Goal: Information Seeking & Learning: Learn about a topic

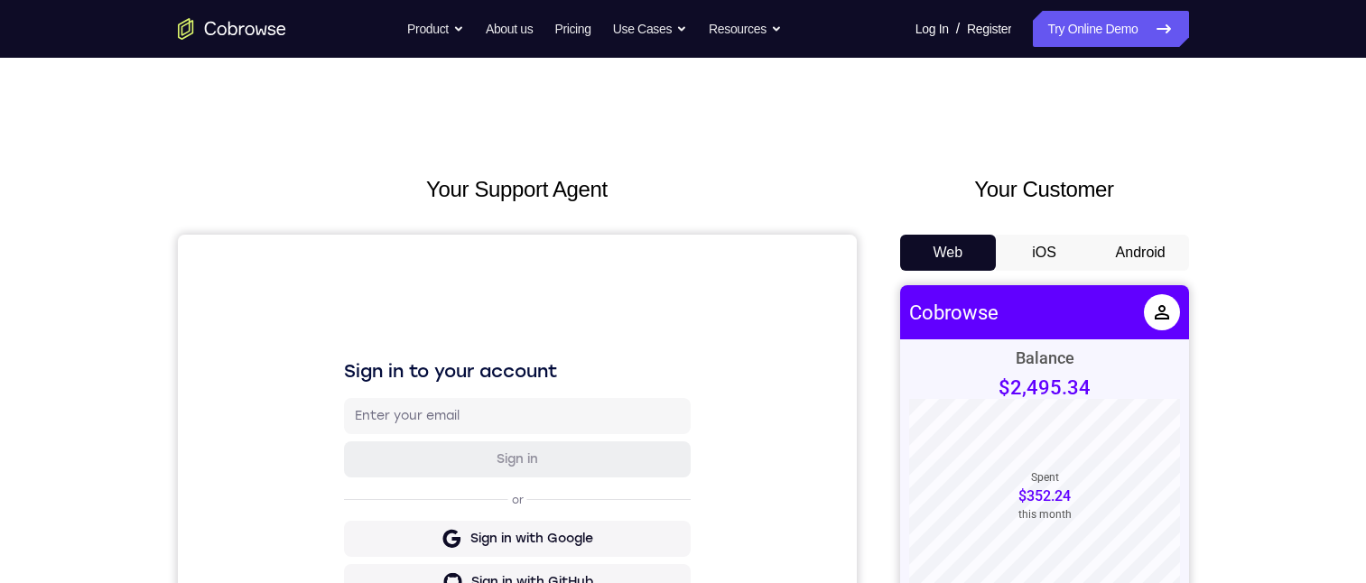
click at [1135, 230] on div "Your Customer Web iOS Android" at bounding box center [1044, 506] width 289 height 667
click at [1136, 246] on button "Android" at bounding box center [1140, 253] width 97 height 36
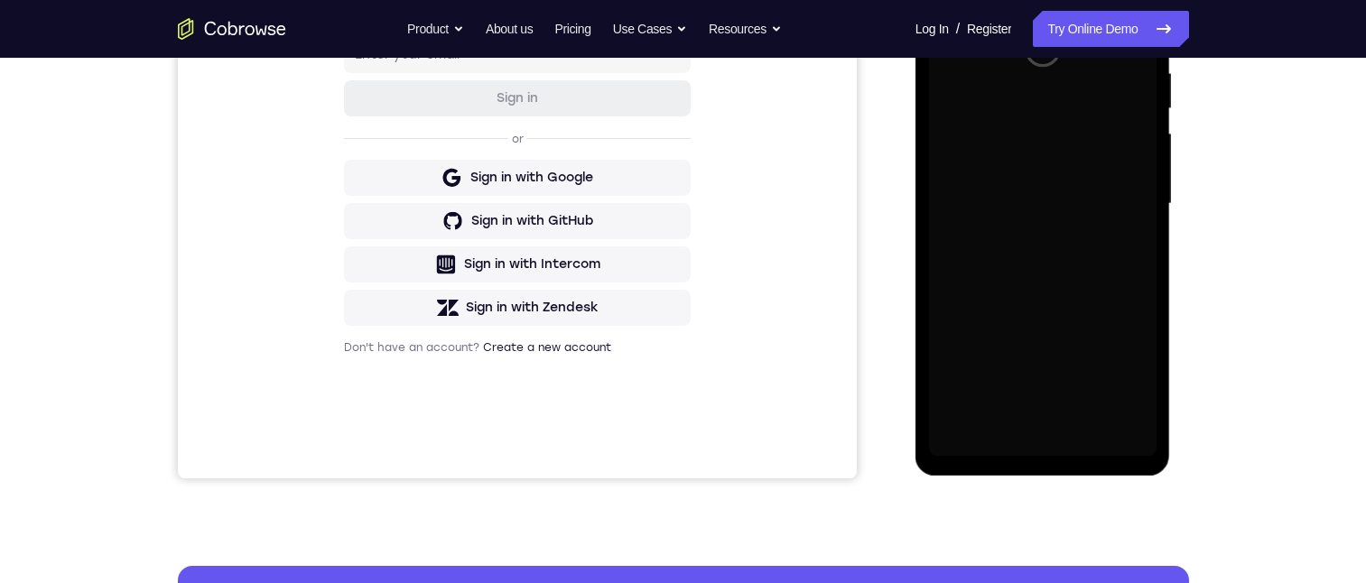
scroll to position [271, 0]
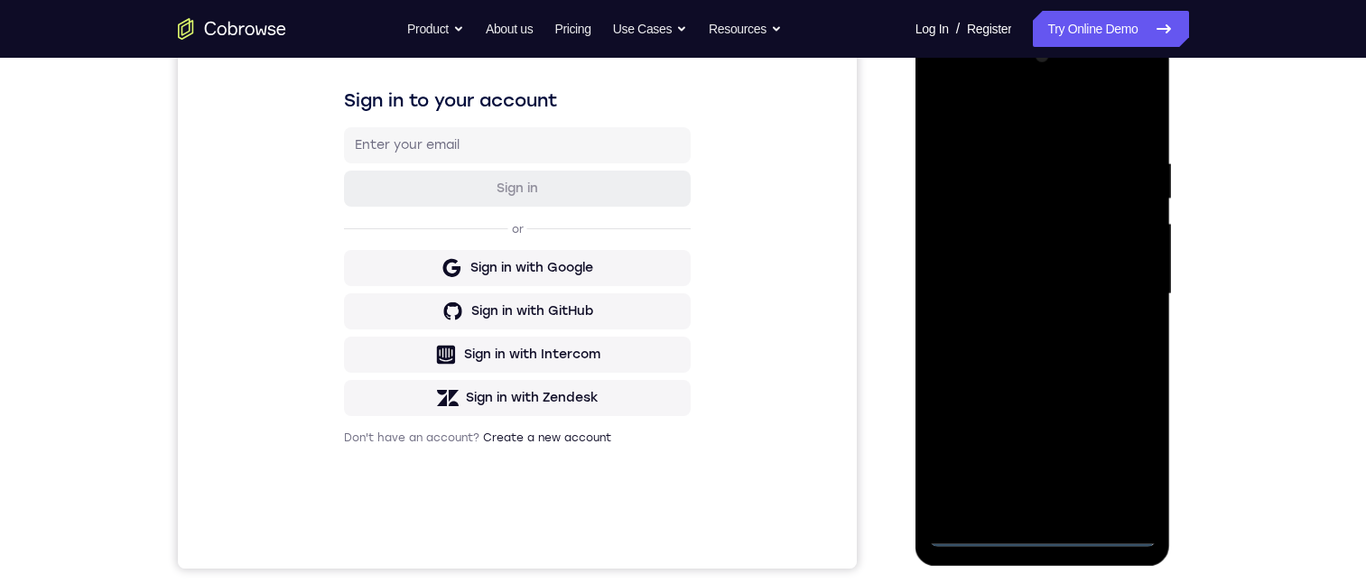
click at [1043, 533] on div at bounding box center [1042, 294] width 227 height 505
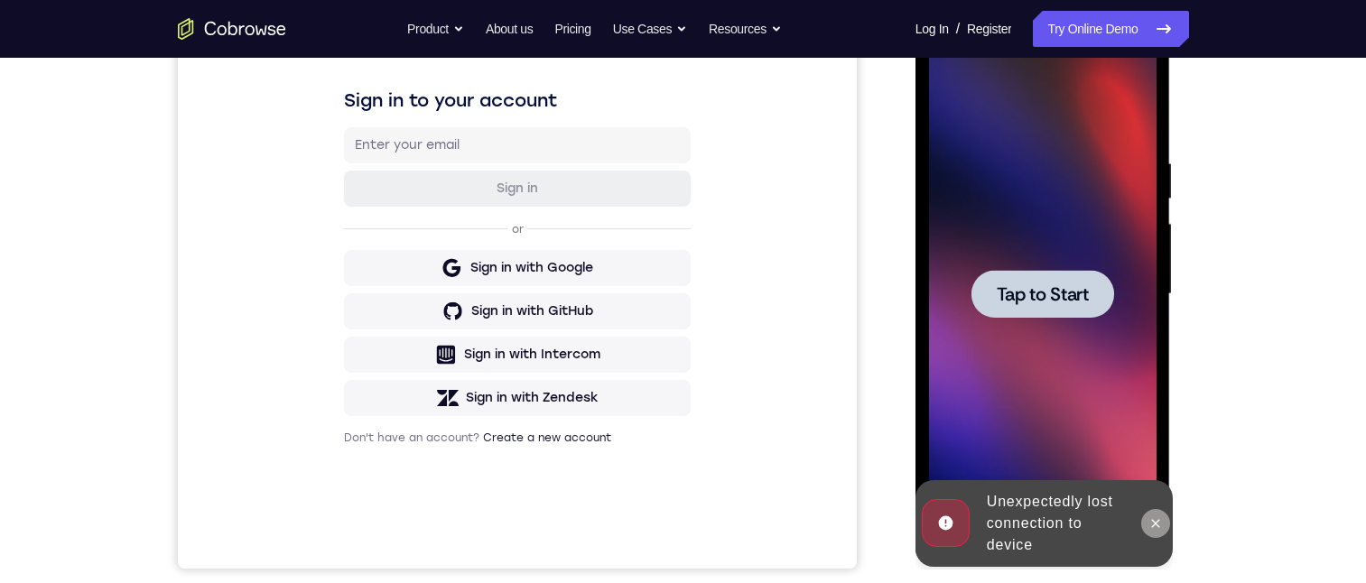
click at [1161, 526] on icon at bounding box center [1155, 523] width 14 height 14
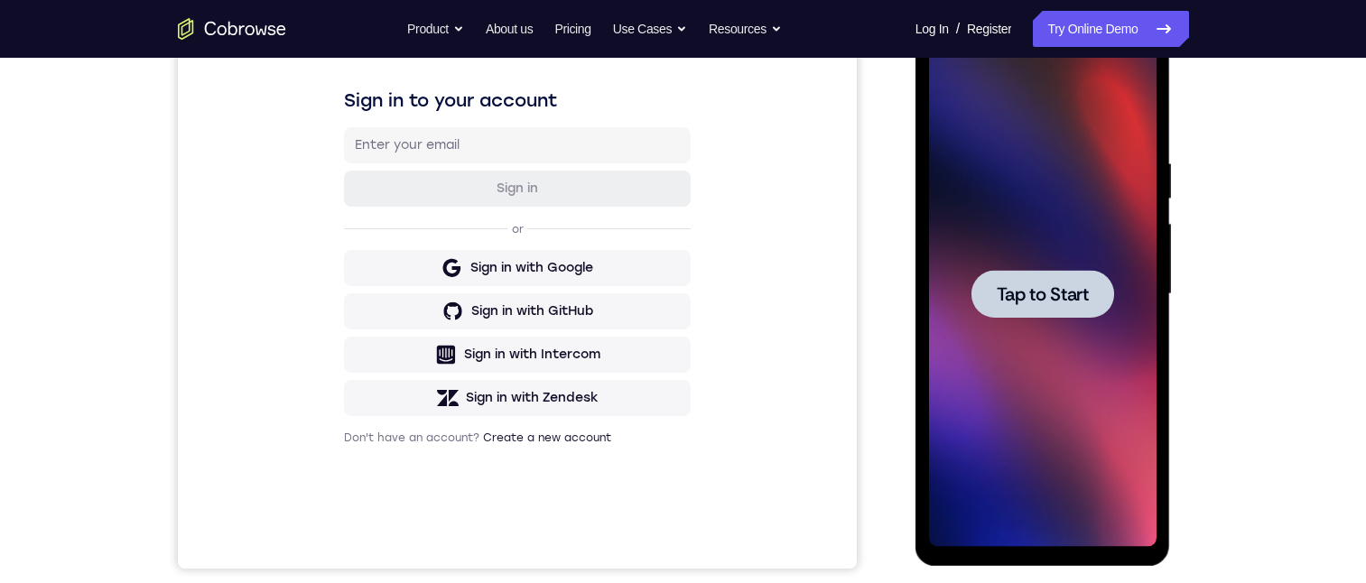
click at [1087, 459] on div at bounding box center [1042, 294] width 227 height 505
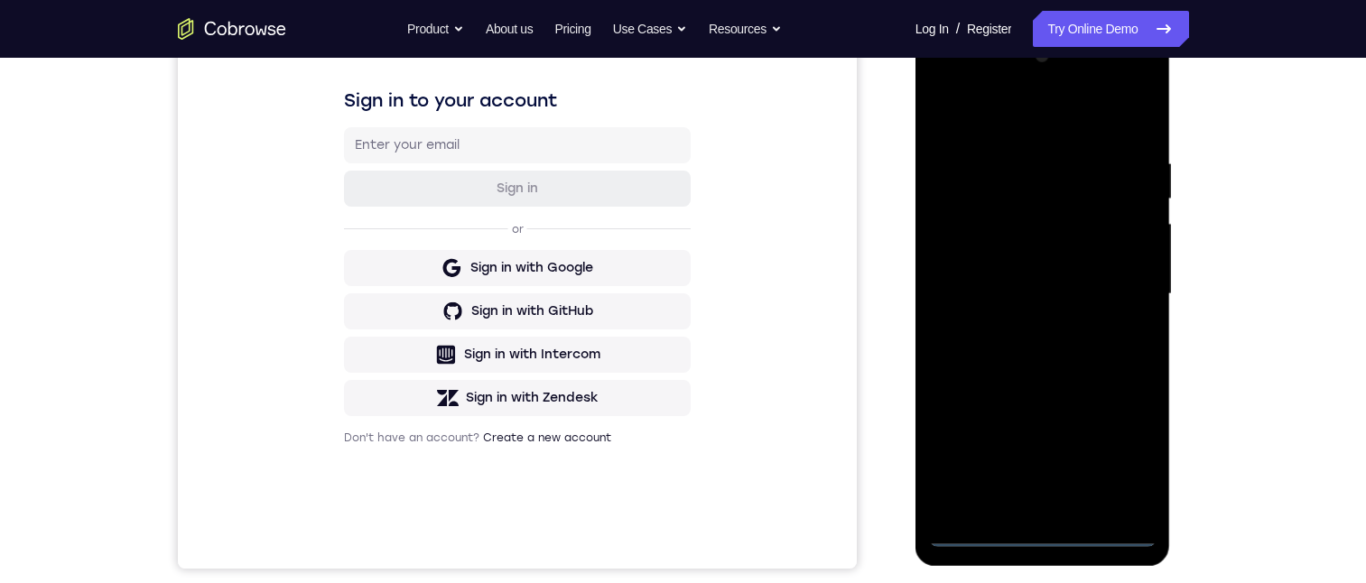
click at [1052, 530] on div at bounding box center [1042, 294] width 227 height 505
click at [1136, 460] on div at bounding box center [1042, 294] width 227 height 505
click at [1026, 128] on div at bounding box center [1042, 294] width 227 height 505
click at [1116, 277] on div at bounding box center [1042, 294] width 227 height 505
click at [1020, 505] on div at bounding box center [1042, 294] width 227 height 505
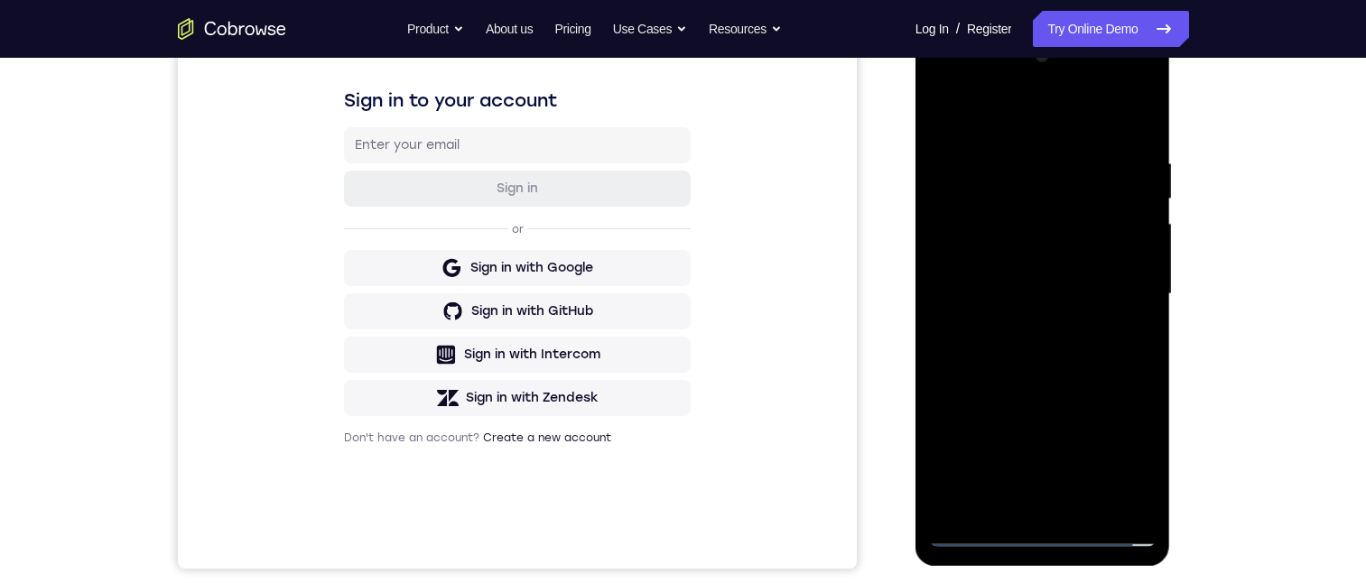
click at [1077, 274] on div at bounding box center [1042, 294] width 227 height 505
click at [972, 260] on div at bounding box center [1042, 294] width 227 height 505
click at [1063, 302] on div at bounding box center [1042, 294] width 227 height 505
click at [1047, 358] on div at bounding box center [1042, 294] width 227 height 505
click at [1081, 366] on div at bounding box center [1042, 294] width 227 height 505
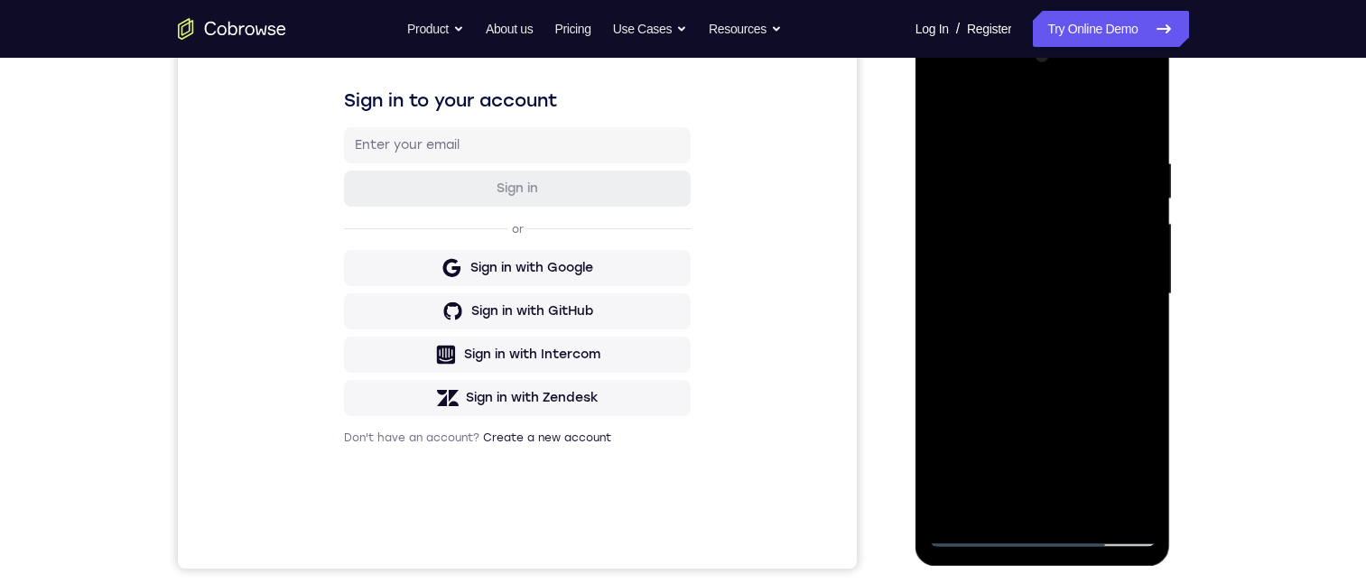
click at [1086, 507] on div at bounding box center [1042, 294] width 227 height 505
click at [1045, 385] on div at bounding box center [1042, 294] width 227 height 505
click at [976, 535] on div at bounding box center [1042, 294] width 227 height 505
click at [1011, 281] on div at bounding box center [1042, 294] width 227 height 505
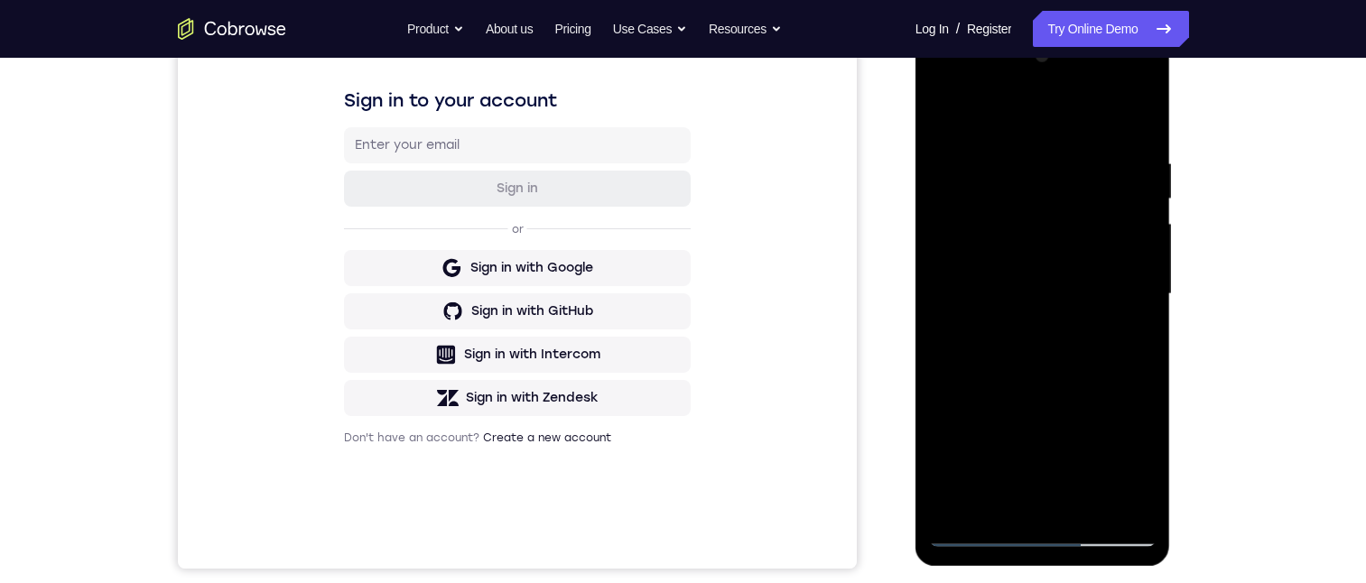
click at [999, 503] on div at bounding box center [1042, 294] width 227 height 505
click at [1119, 339] on div at bounding box center [1042, 294] width 227 height 505
click at [1134, 342] on div at bounding box center [1042, 294] width 227 height 505
click at [996, 508] on div at bounding box center [1042, 294] width 227 height 505
click at [1018, 396] on div at bounding box center [1042, 294] width 227 height 505
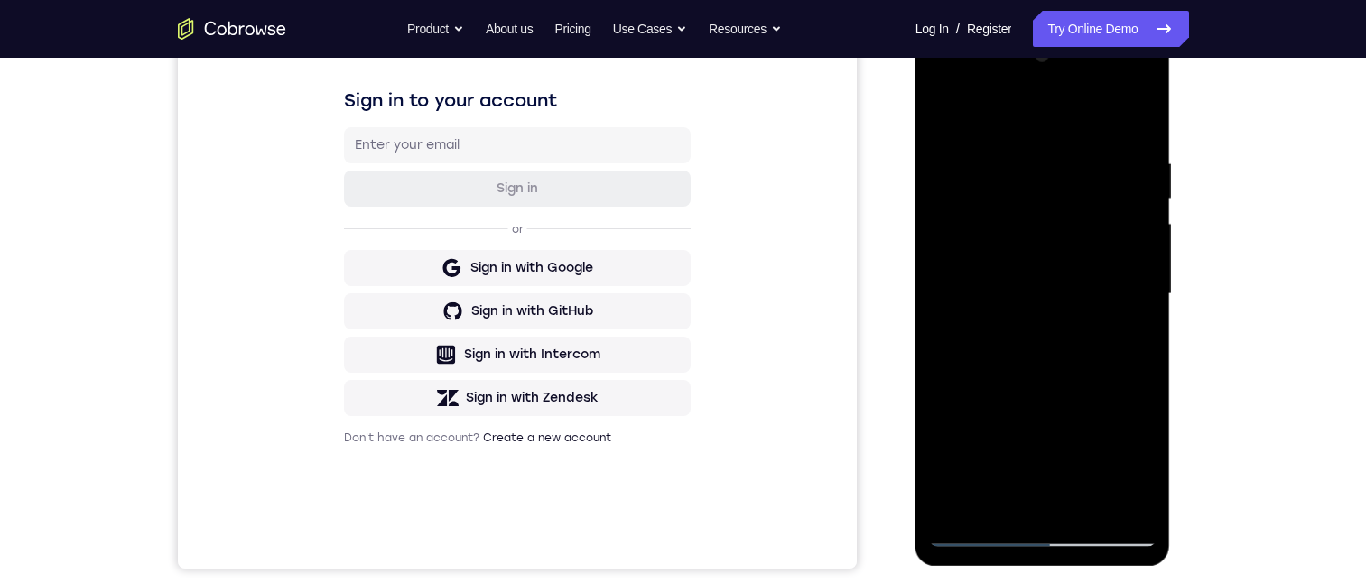
click at [1127, 328] on div at bounding box center [1042, 294] width 227 height 505
click at [946, 118] on div at bounding box center [1042, 294] width 227 height 505
click at [1011, 278] on div at bounding box center [1042, 294] width 227 height 505
click at [1009, 287] on div at bounding box center [1042, 294] width 227 height 505
click at [975, 497] on div at bounding box center [1042, 294] width 227 height 505
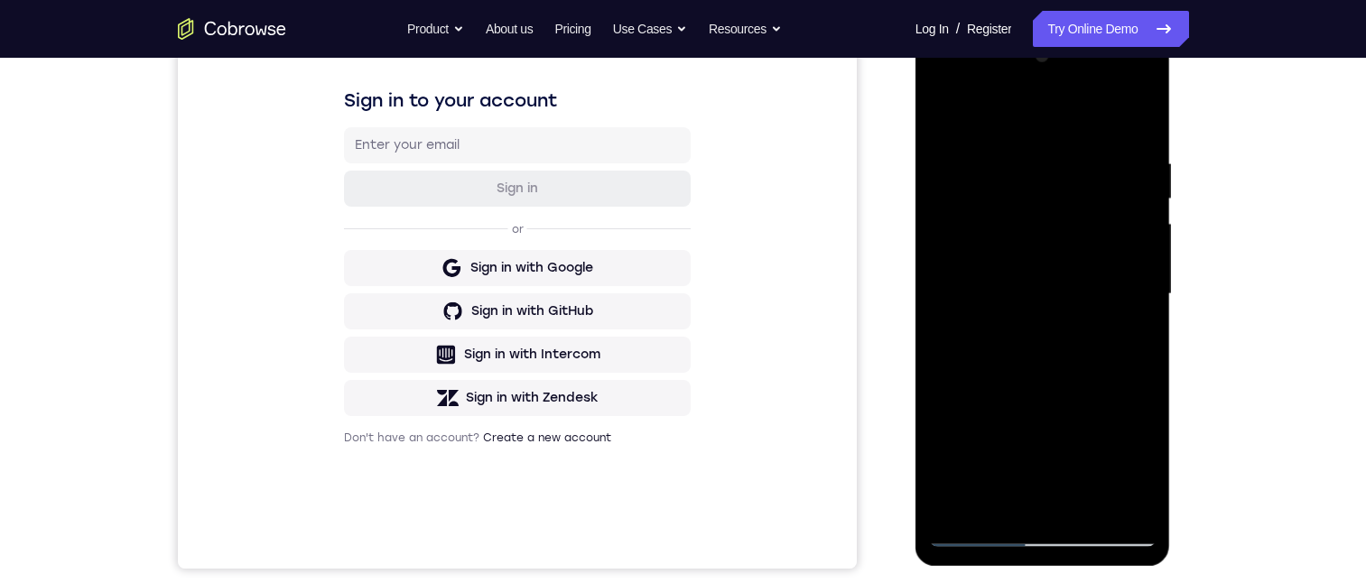
click at [1130, 342] on div at bounding box center [1042, 294] width 227 height 505
click at [1128, 341] on div at bounding box center [1042, 294] width 227 height 505
click at [973, 530] on div at bounding box center [1042, 294] width 227 height 505
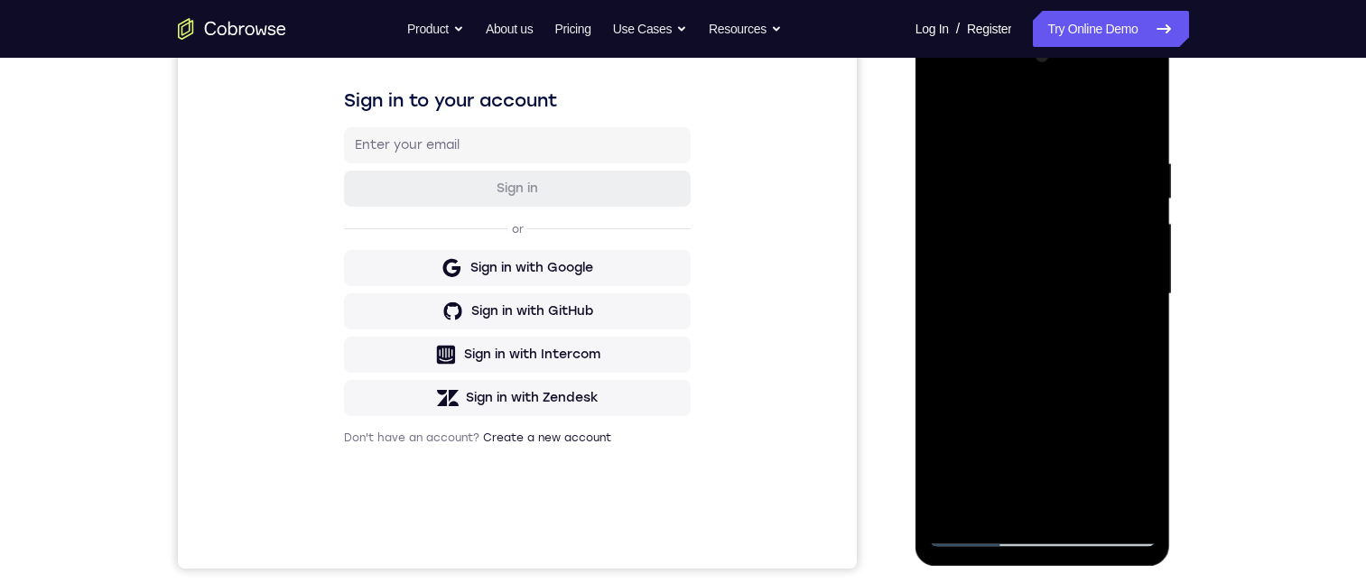
click at [979, 529] on div at bounding box center [1042, 294] width 227 height 505
drag, startPoint x: 1145, startPoint y: 111, endPoint x: 2088, endPoint y: 139, distance: 943.7
click at [1145, 111] on div at bounding box center [1042, 294] width 227 height 505
click at [941, 111] on div at bounding box center [1042, 294] width 227 height 505
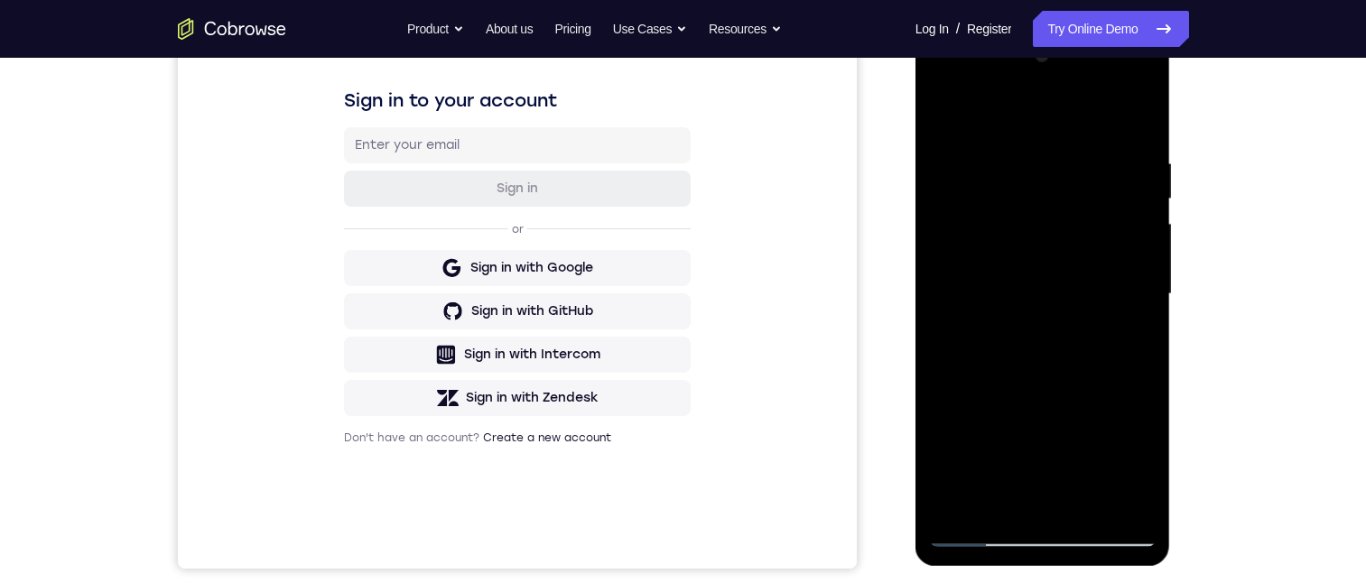
click at [1126, 514] on div at bounding box center [1042, 294] width 227 height 505
click at [981, 530] on div at bounding box center [1042, 294] width 227 height 505
drag, startPoint x: 1054, startPoint y: 436, endPoint x: 1080, endPoint y: 239, distance: 198.4
click at [1080, 239] on div at bounding box center [1042, 294] width 227 height 505
drag, startPoint x: 1090, startPoint y: 390, endPoint x: 1088, endPoint y: 247, distance: 142.6
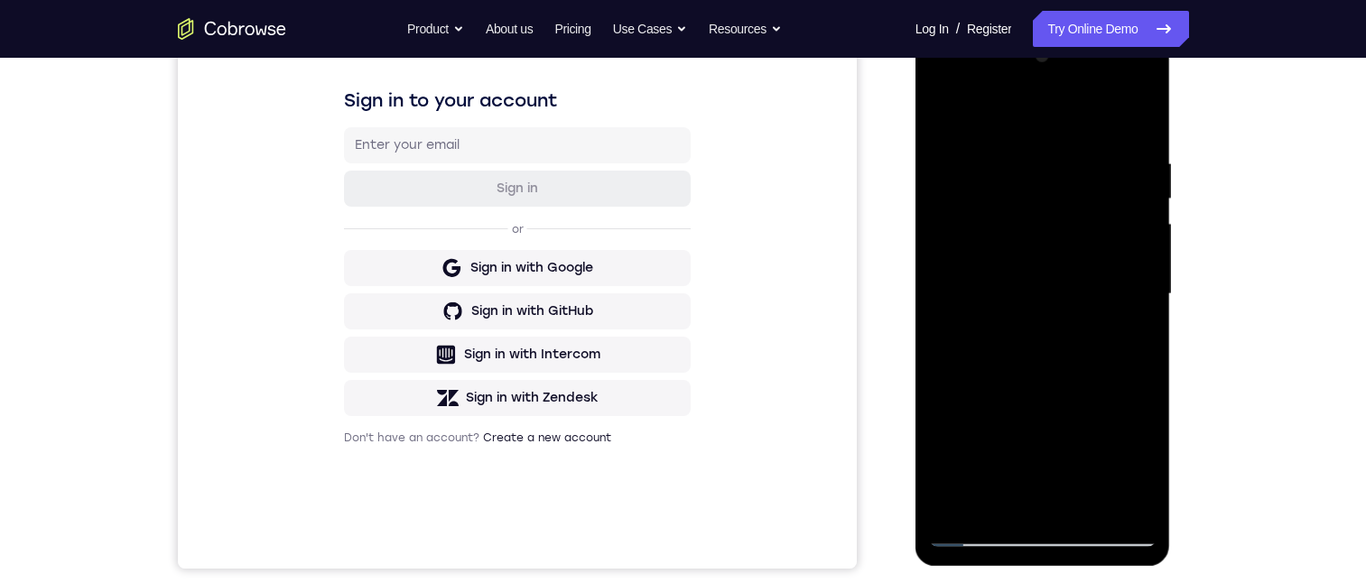
click at [1088, 246] on div at bounding box center [1042, 294] width 227 height 505
drag, startPoint x: 1042, startPoint y: 362, endPoint x: 1043, endPoint y: 174, distance: 187.7
click at [1043, 174] on div at bounding box center [1042, 294] width 227 height 505
drag, startPoint x: 1043, startPoint y: 228, endPoint x: 1044, endPoint y: 181, distance: 47.8
click at [1044, 180] on div at bounding box center [1042, 294] width 227 height 505
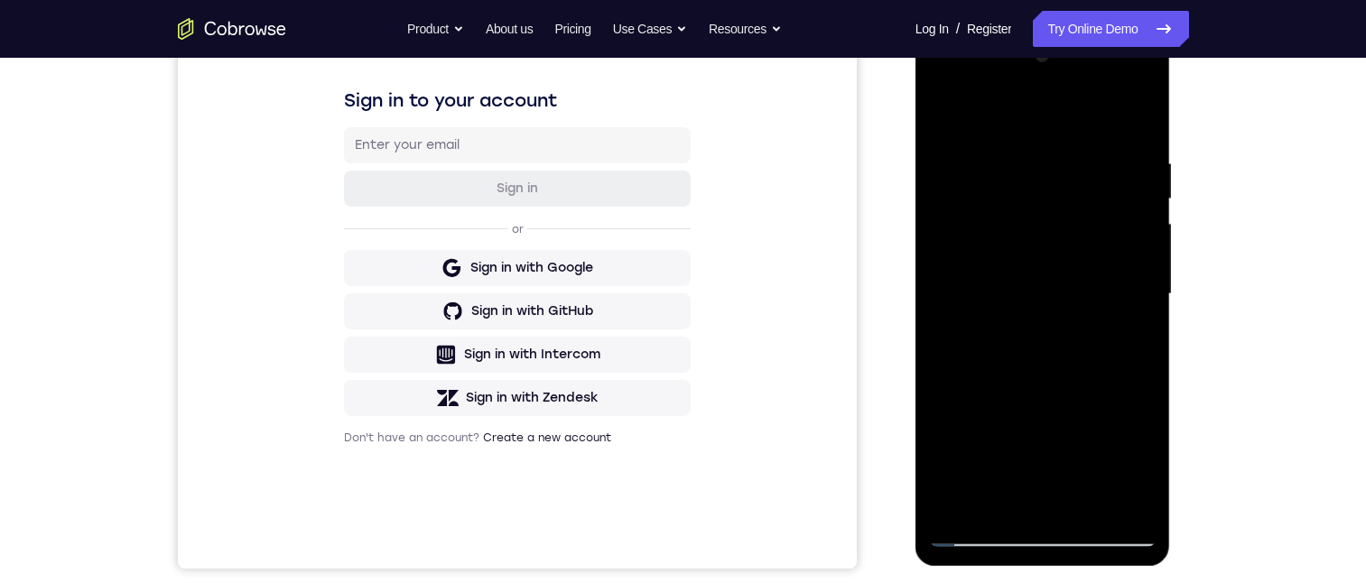
drag, startPoint x: 1058, startPoint y: 357, endPoint x: 1045, endPoint y: 220, distance: 136.9
click at [1045, 220] on div at bounding box center [1042, 294] width 227 height 505
click at [941, 457] on div at bounding box center [1042, 294] width 227 height 505
click at [947, 322] on div at bounding box center [1042, 294] width 227 height 505
drag, startPoint x: 1076, startPoint y: 405, endPoint x: 1056, endPoint y: 218, distance: 188.8
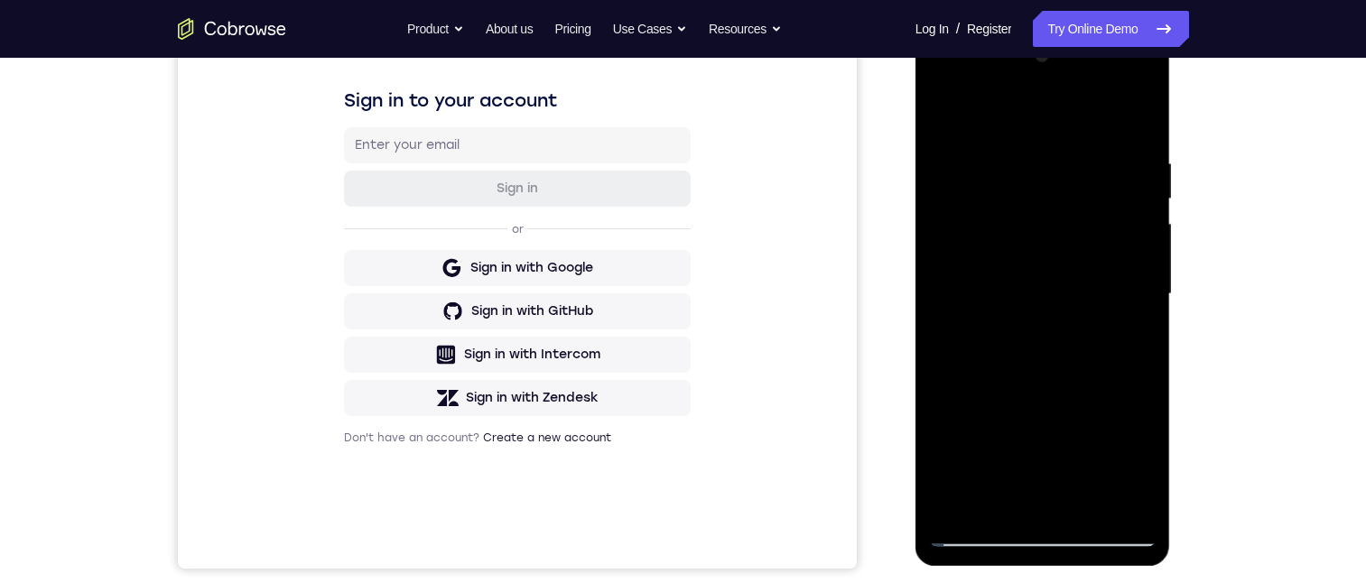
click at [1056, 218] on div at bounding box center [1042, 294] width 227 height 505
drag, startPoint x: 1087, startPoint y: 385, endPoint x: 1092, endPoint y: 216, distance: 169.8
click at [1092, 216] on div at bounding box center [1042, 294] width 227 height 505
click at [1026, 212] on div at bounding box center [1042, 294] width 227 height 505
drag, startPoint x: 1072, startPoint y: 216, endPoint x: 1075, endPoint y: 342, distance: 126.4
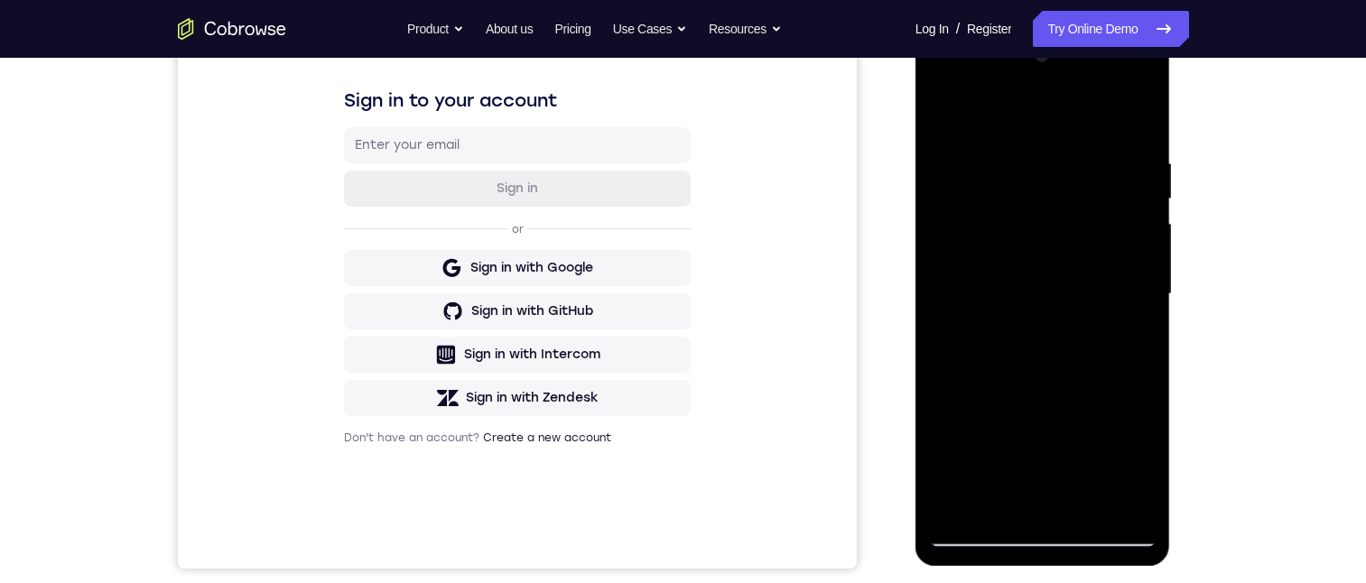
click at [1075, 342] on div at bounding box center [1042, 294] width 227 height 505
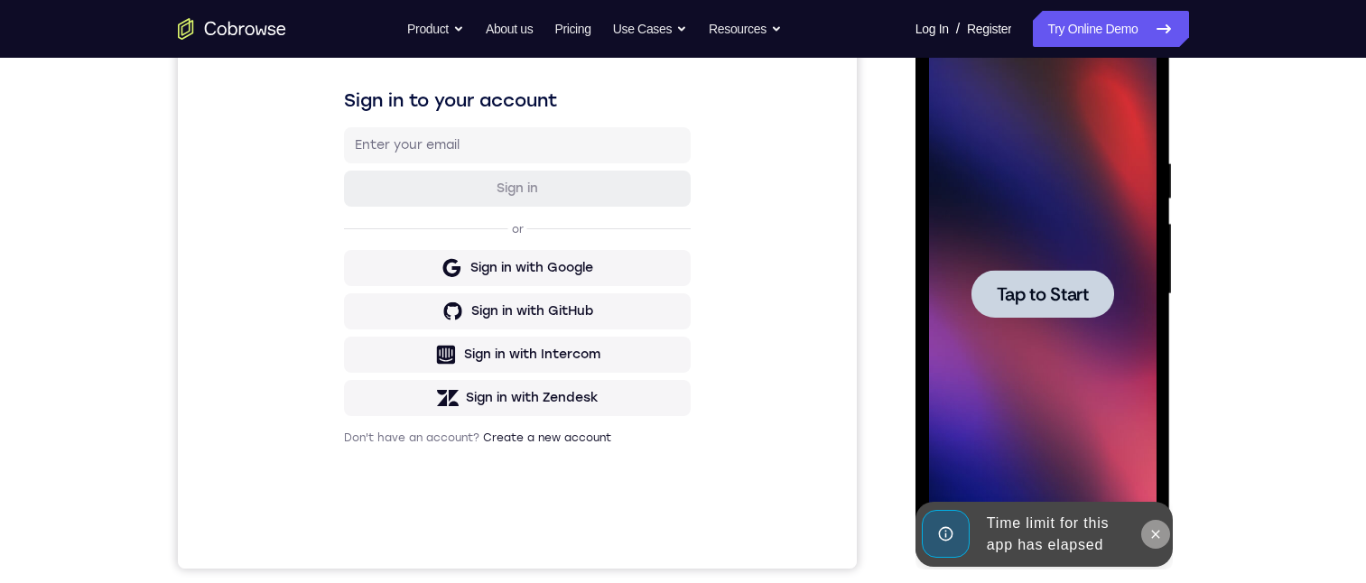
click at [1150, 537] on icon at bounding box center [1155, 534] width 14 height 14
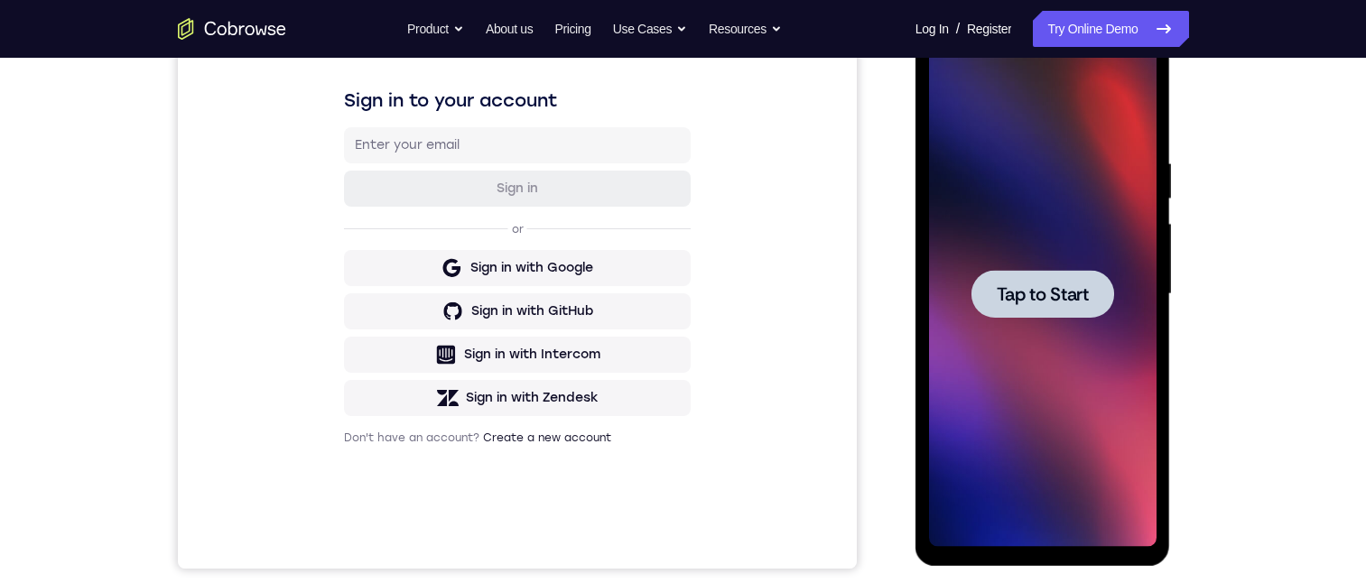
click at [1082, 472] on div at bounding box center [1042, 294] width 227 height 505
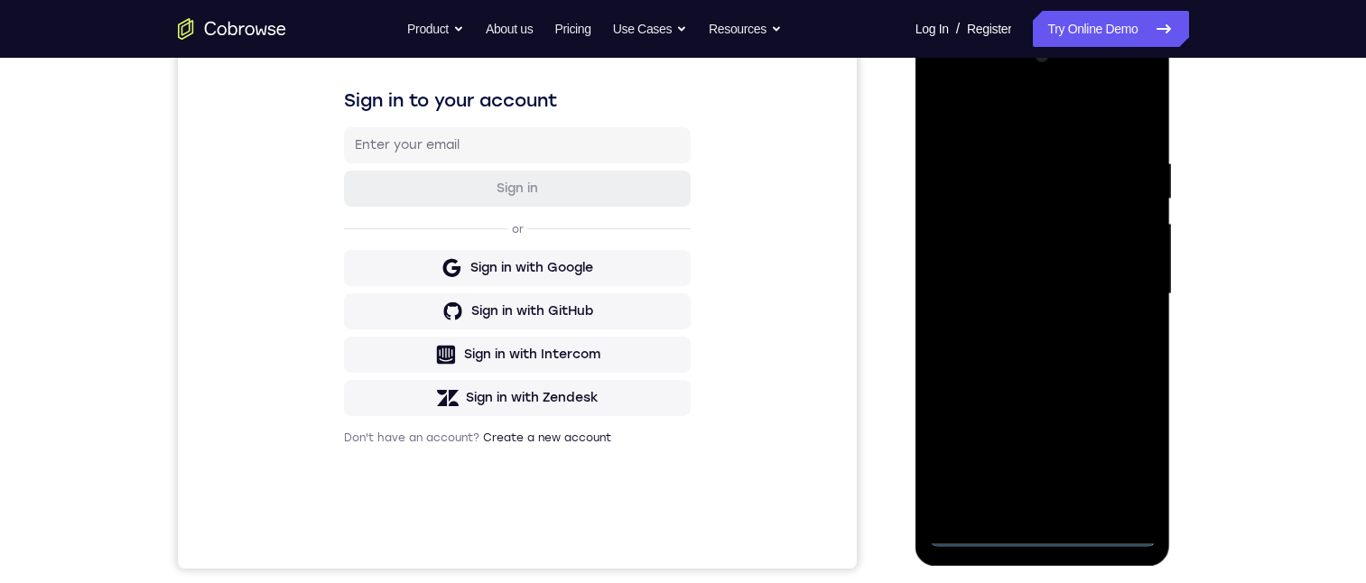
click at [1048, 531] on div at bounding box center [1042, 294] width 227 height 505
click at [1126, 454] on div at bounding box center [1042, 294] width 227 height 505
click at [1010, 120] on div at bounding box center [1042, 294] width 227 height 505
click at [1116, 291] on div at bounding box center [1042, 294] width 227 height 505
click at [1017, 508] on div at bounding box center [1042, 294] width 227 height 505
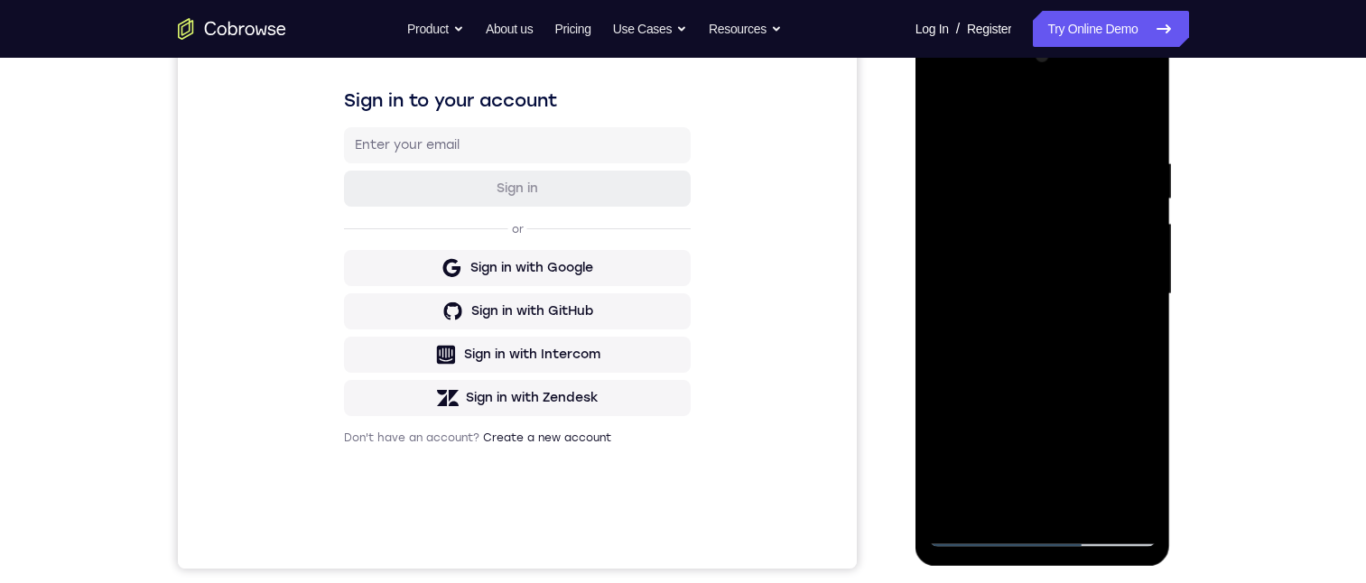
click at [1032, 281] on div at bounding box center [1042, 294] width 227 height 505
click at [1004, 254] on div at bounding box center [1042, 294] width 227 height 505
click at [996, 298] on div at bounding box center [1042, 294] width 227 height 505
click at [1033, 357] on div at bounding box center [1042, 294] width 227 height 505
click at [1064, 371] on div at bounding box center [1042, 294] width 227 height 505
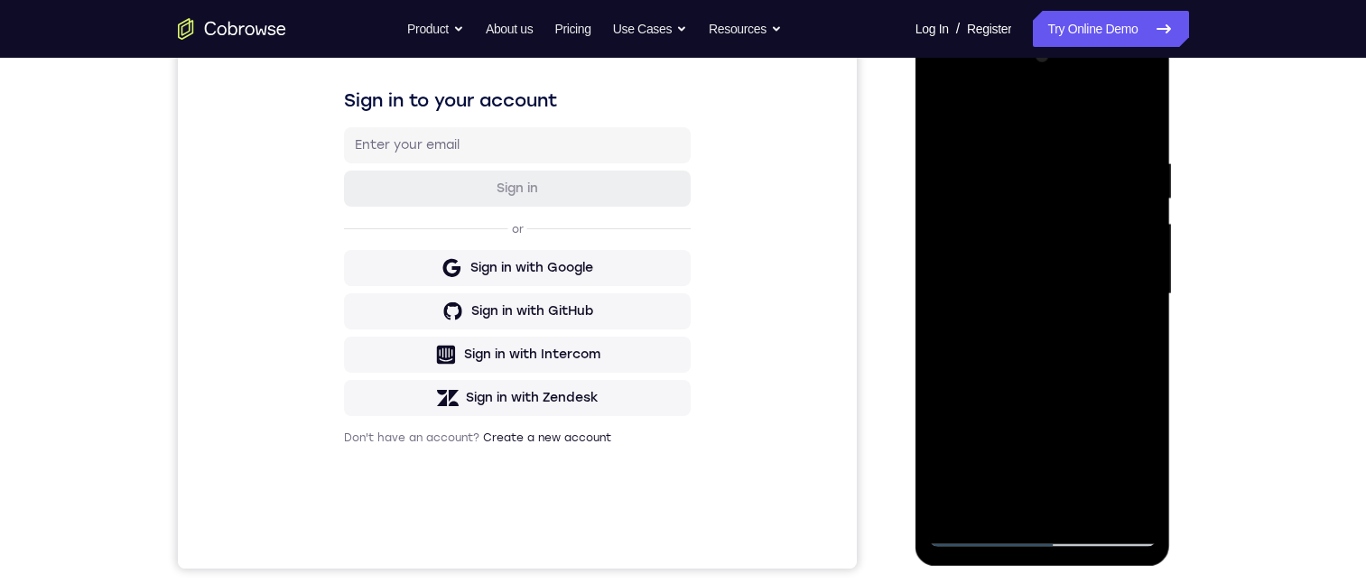
click at [1143, 364] on div at bounding box center [1042, 294] width 227 height 505
click at [1139, 368] on div at bounding box center [1042, 294] width 227 height 505
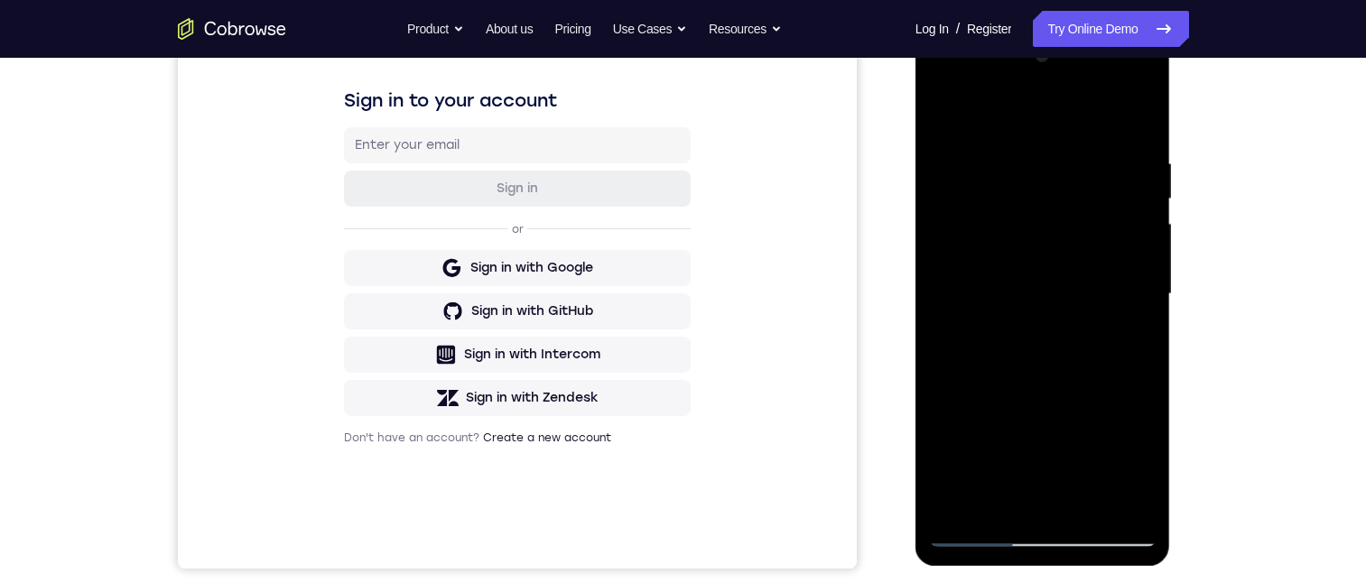
click at [1139, 368] on div at bounding box center [1042, 294] width 227 height 505
click at [1136, 107] on div at bounding box center [1042, 294] width 227 height 505
click at [943, 116] on div at bounding box center [1042, 294] width 227 height 505
drag, startPoint x: 1062, startPoint y: 389, endPoint x: 1098, endPoint y: 165, distance: 226.7
click at [1098, 165] on div at bounding box center [1042, 294] width 227 height 505
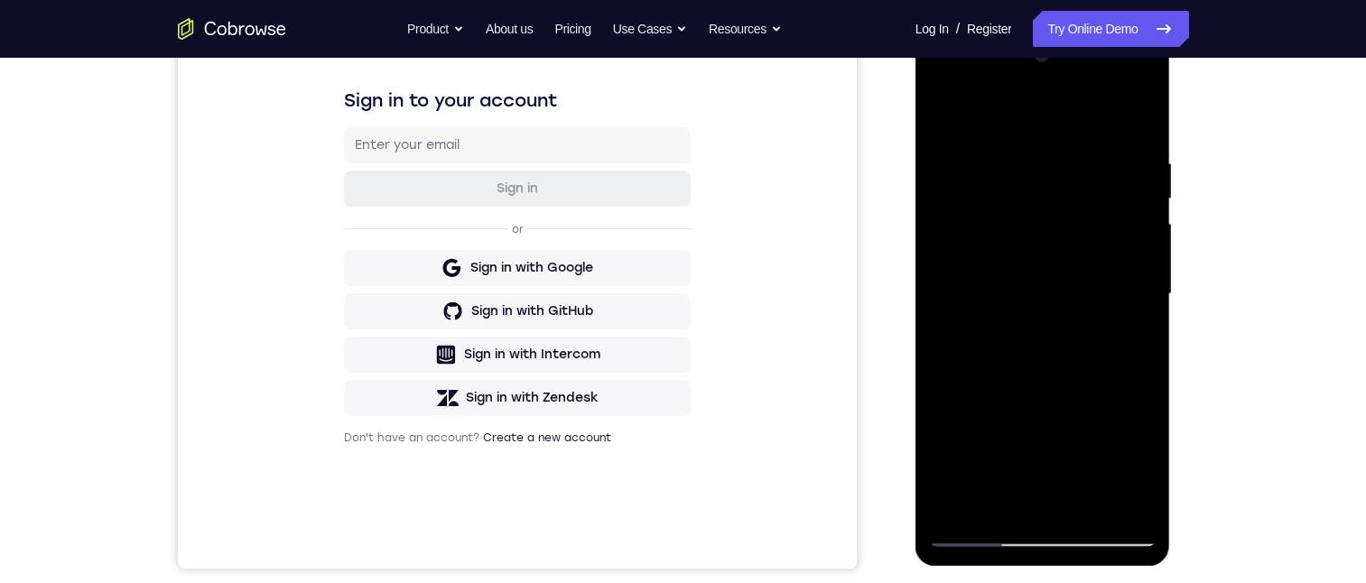
drag, startPoint x: 1100, startPoint y: 370, endPoint x: 1106, endPoint y: 209, distance: 160.8
click at [1106, 207] on div at bounding box center [1042, 294] width 227 height 505
drag, startPoint x: 1098, startPoint y: 371, endPoint x: 1098, endPoint y: 221, distance: 149.8
click at [1098, 221] on div at bounding box center [1042, 294] width 227 height 505
click at [1147, 233] on div at bounding box center [1042, 294] width 227 height 505
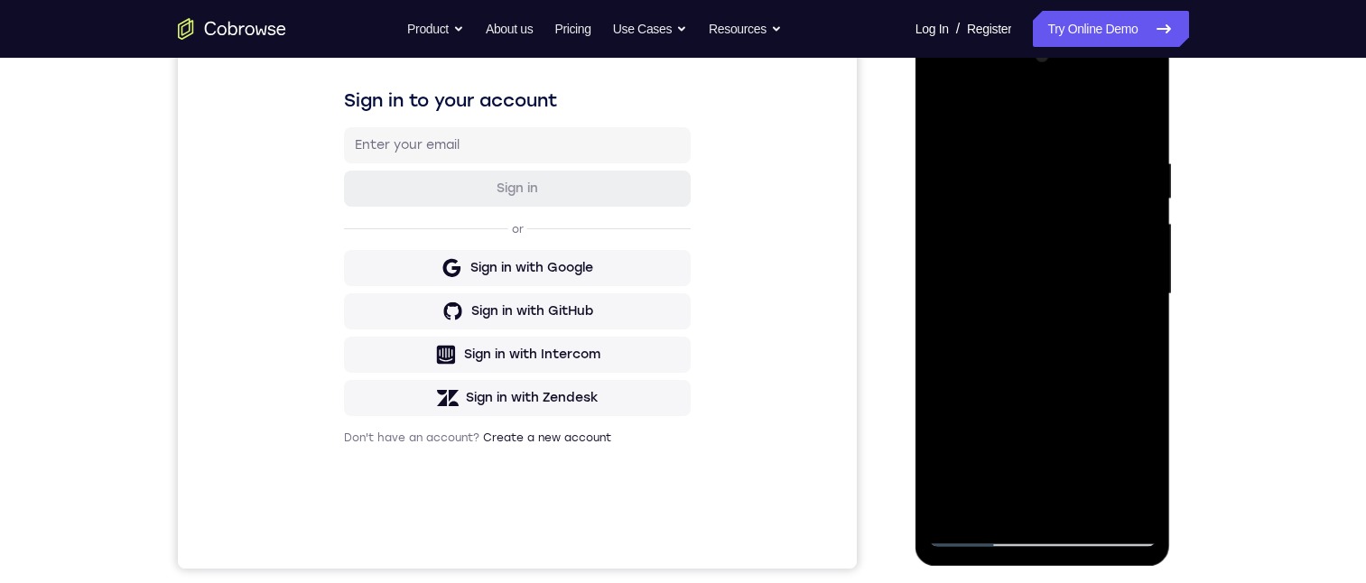
click at [1140, 385] on div at bounding box center [1042, 294] width 227 height 505
click at [1140, 234] on div at bounding box center [1042, 294] width 227 height 505
drag, startPoint x: 1128, startPoint y: 224, endPoint x: 1130, endPoint y: 198, distance: 26.2
click at [1130, 198] on div at bounding box center [1042, 294] width 227 height 505
drag, startPoint x: 1118, startPoint y: 377, endPoint x: 1119, endPoint y: 255, distance: 121.9
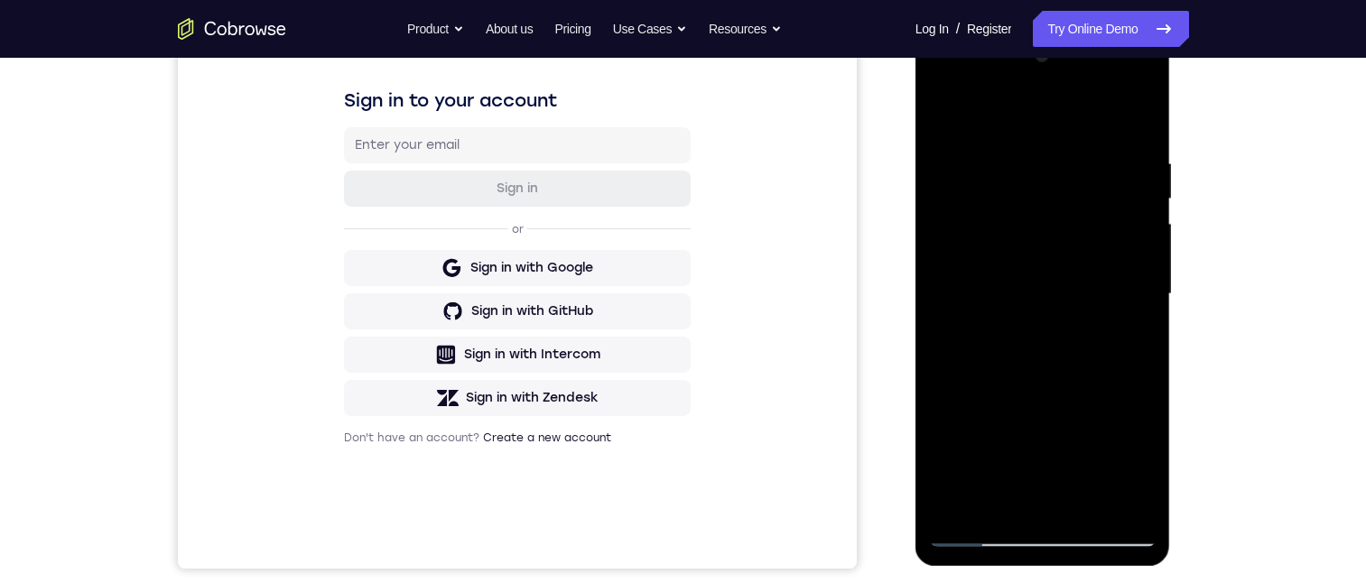
click at [1119, 255] on div at bounding box center [1042, 294] width 227 height 505
drag, startPoint x: 1119, startPoint y: 303, endPoint x: 1112, endPoint y: 231, distance: 72.6
click at [1112, 231] on div at bounding box center [1042, 294] width 227 height 505
drag, startPoint x: 1108, startPoint y: 306, endPoint x: 1104, endPoint y: 246, distance: 59.7
click at [1104, 242] on div at bounding box center [1042, 294] width 227 height 505
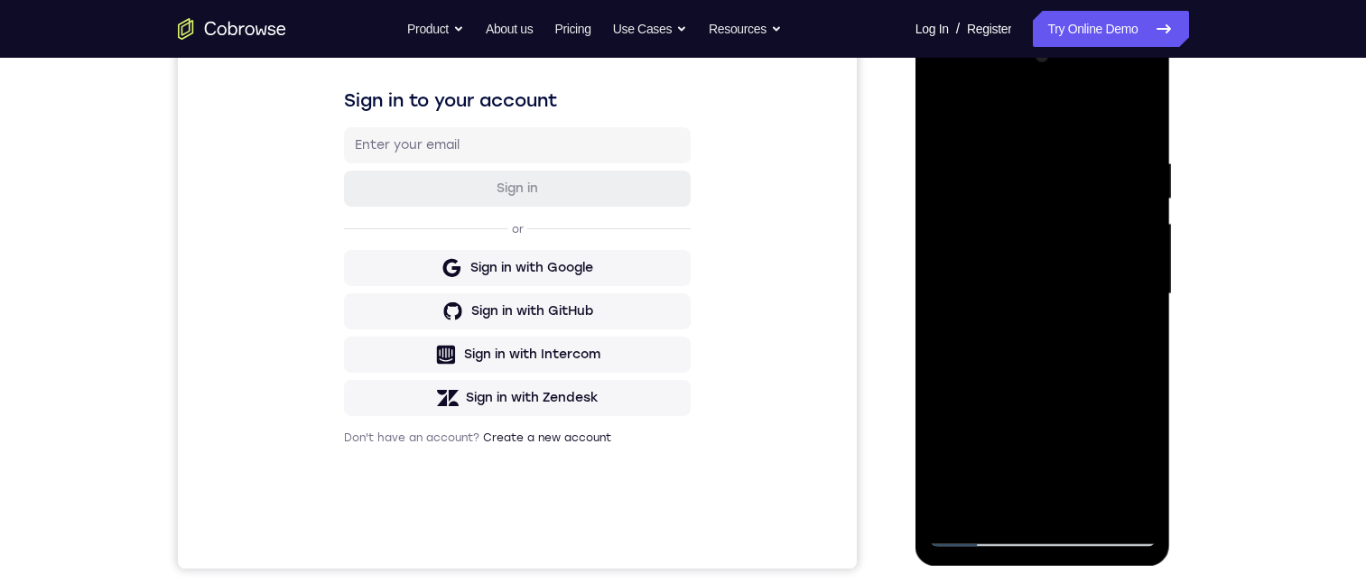
drag, startPoint x: 1124, startPoint y: 382, endPoint x: 1110, endPoint y: 257, distance: 125.3
click at [1112, 257] on div at bounding box center [1042, 294] width 227 height 505
drag, startPoint x: 1108, startPoint y: 361, endPoint x: 1102, endPoint y: 268, distance: 93.2
click at [1101, 269] on div at bounding box center [1042, 294] width 227 height 505
drag, startPoint x: 1111, startPoint y: 363, endPoint x: 1108, endPoint y: 269, distance: 93.9
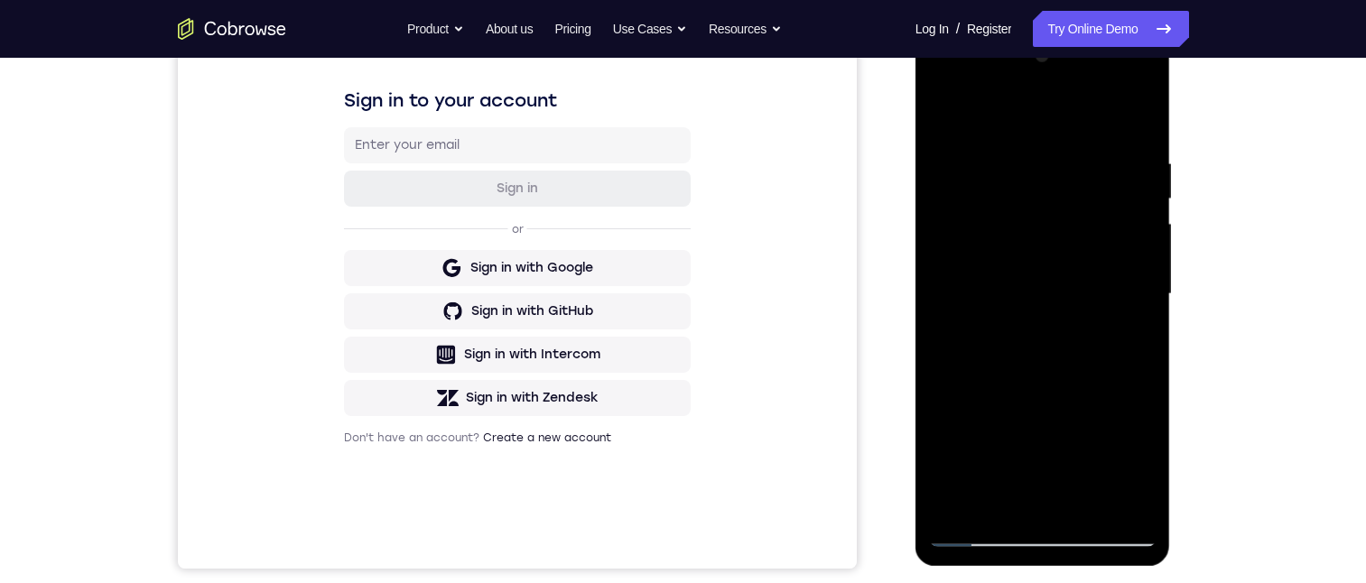
click at [1107, 262] on div at bounding box center [1042, 294] width 227 height 505
drag, startPoint x: 1110, startPoint y: 401, endPoint x: 1100, endPoint y: 260, distance: 141.2
click at [1100, 258] on div at bounding box center [1042, 294] width 227 height 505
drag, startPoint x: 1120, startPoint y: 411, endPoint x: 1114, endPoint y: 313, distance: 97.7
click at [1114, 313] on div at bounding box center [1042, 294] width 227 height 505
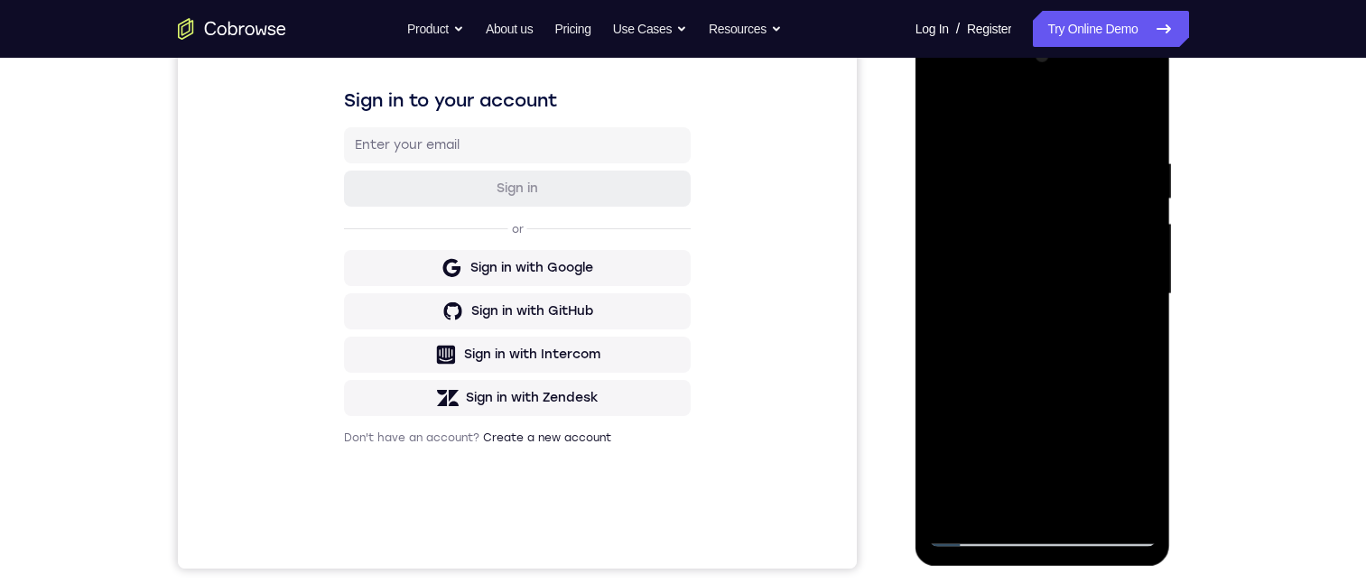
drag, startPoint x: 1102, startPoint y: 355, endPoint x: 1109, endPoint y: 246, distance: 109.5
click at [1109, 246] on div at bounding box center [1042, 294] width 227 height 505
click at [1143, 348] on div at bounding box center [1042, 294] width 227 height 505
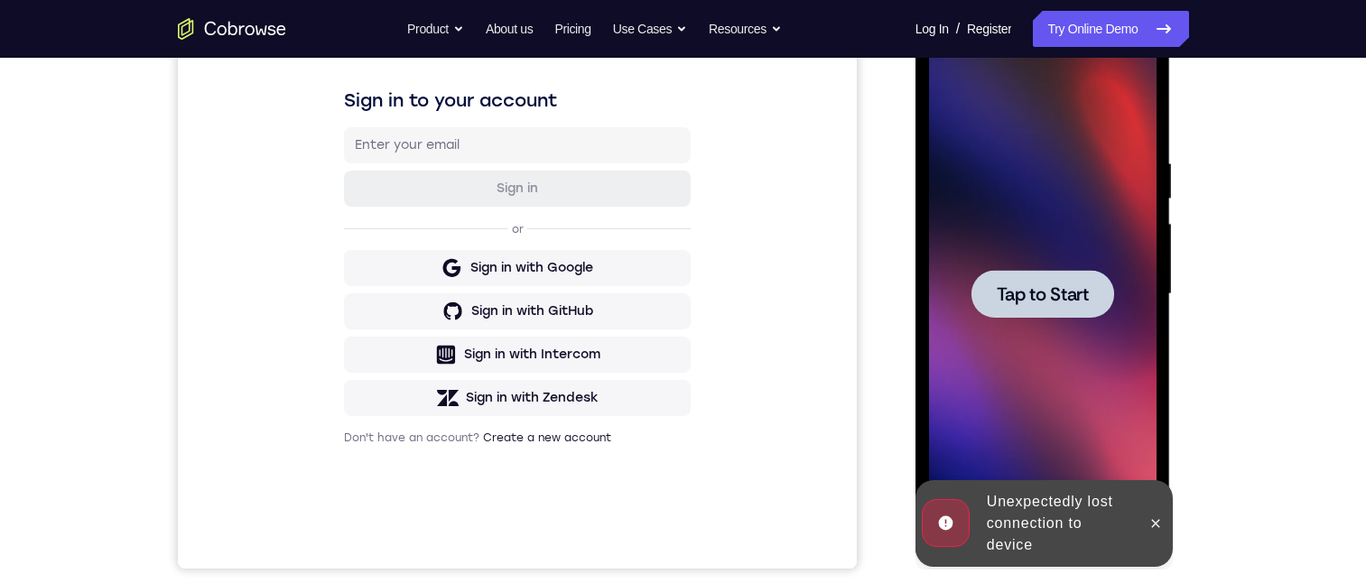
scroll to position [0, 0]
